Goal: Find specific page/section: Find specific page/section

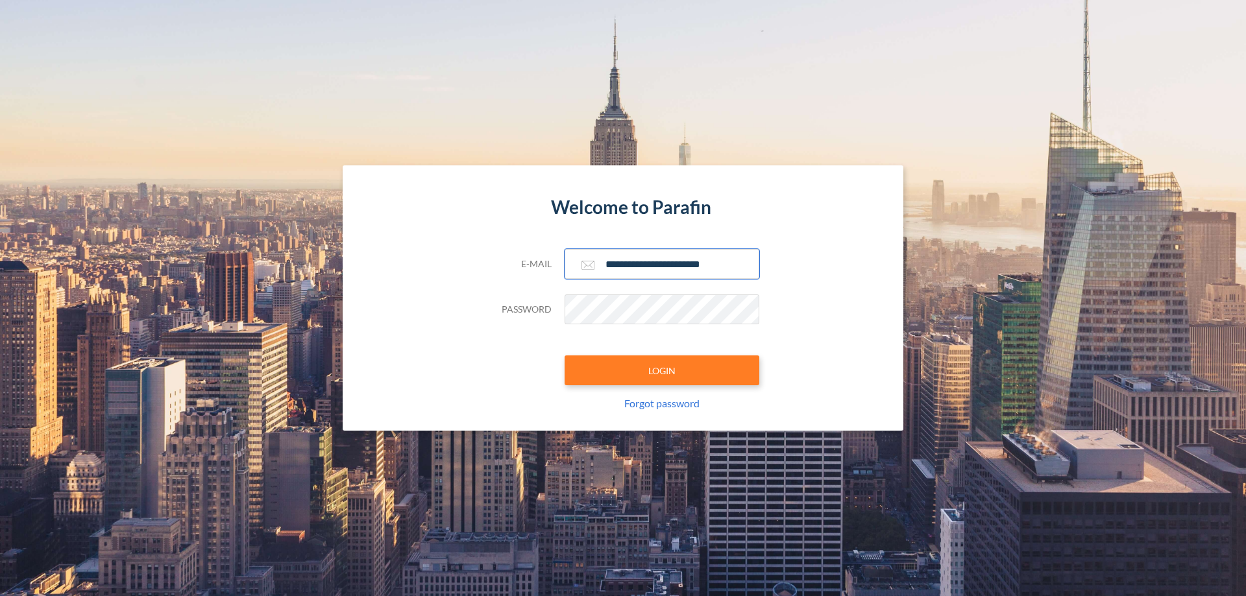
type input "**********"
click at [662, 370] on button "LOGIN" at bounding box center [661, 371] width 195 height 30
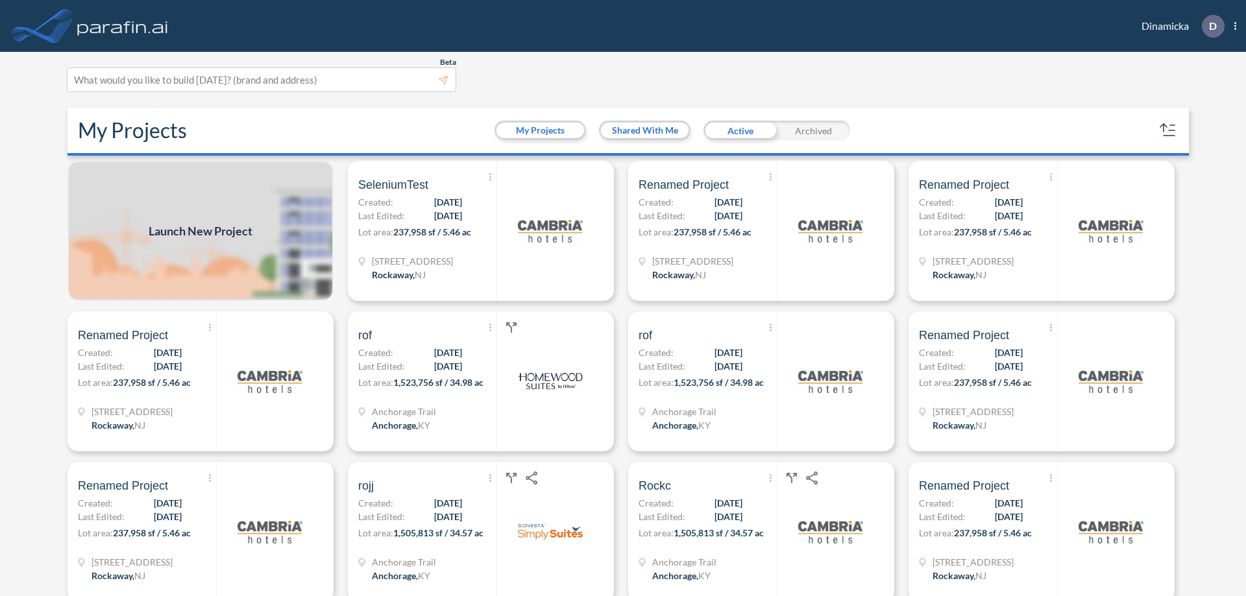
scroll to position [3, 0]
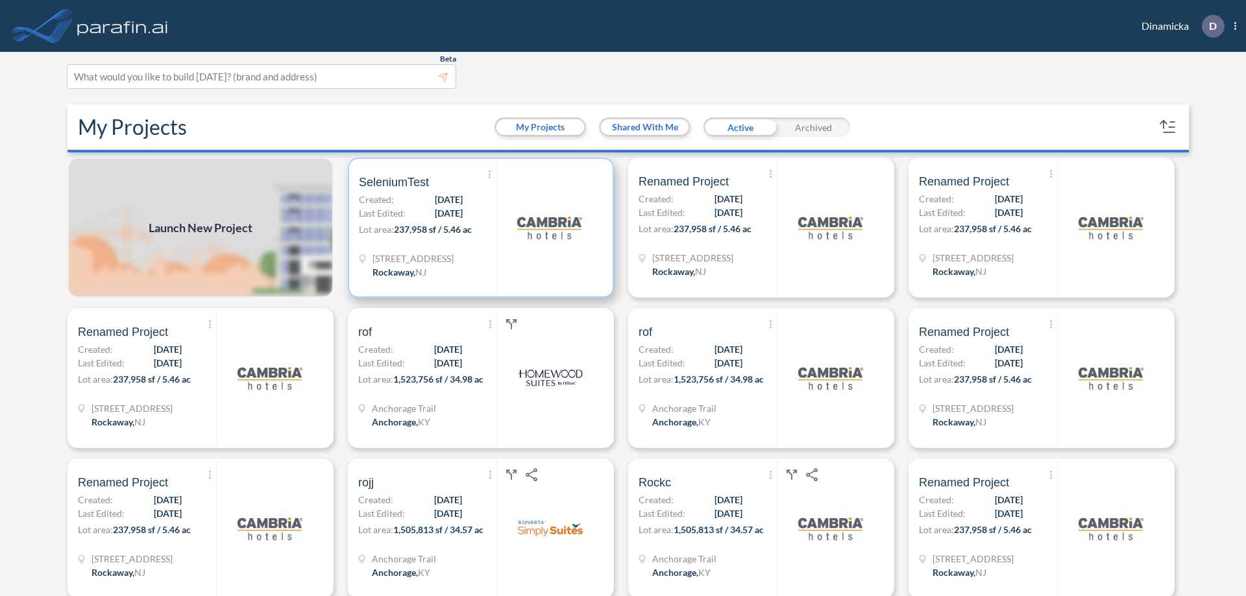
click at [478, 228] on p "Lot area: 237,958 sf / 5.46 ac" at bounding box center [428, 232] width 138 height 19
